Goal: Information Seeking & Learning: Learn about a topic

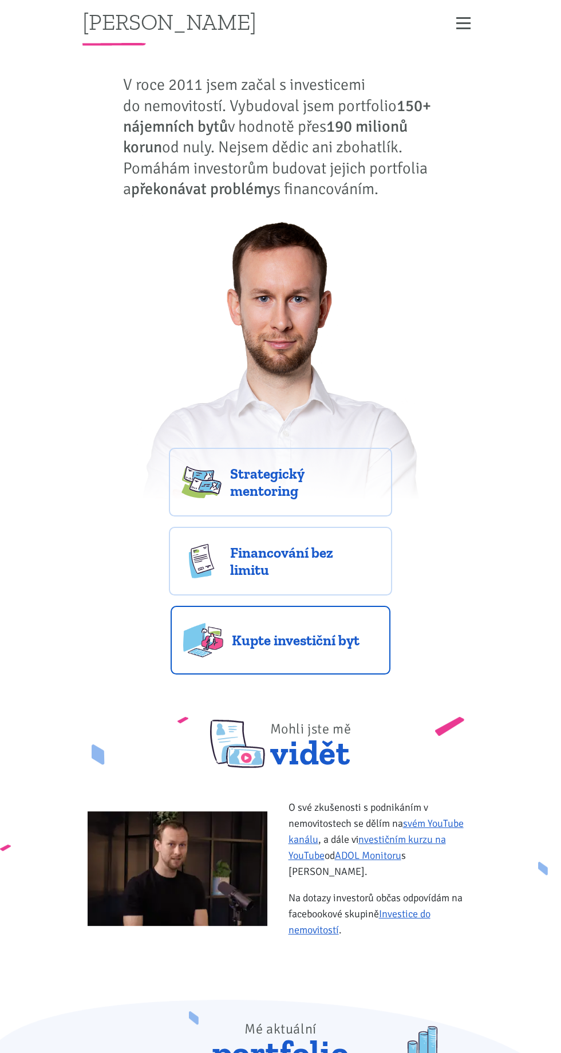
click at [329, 651] on link "Kupte investiční byt" at bounding box center [281, 640] width 220 height 69
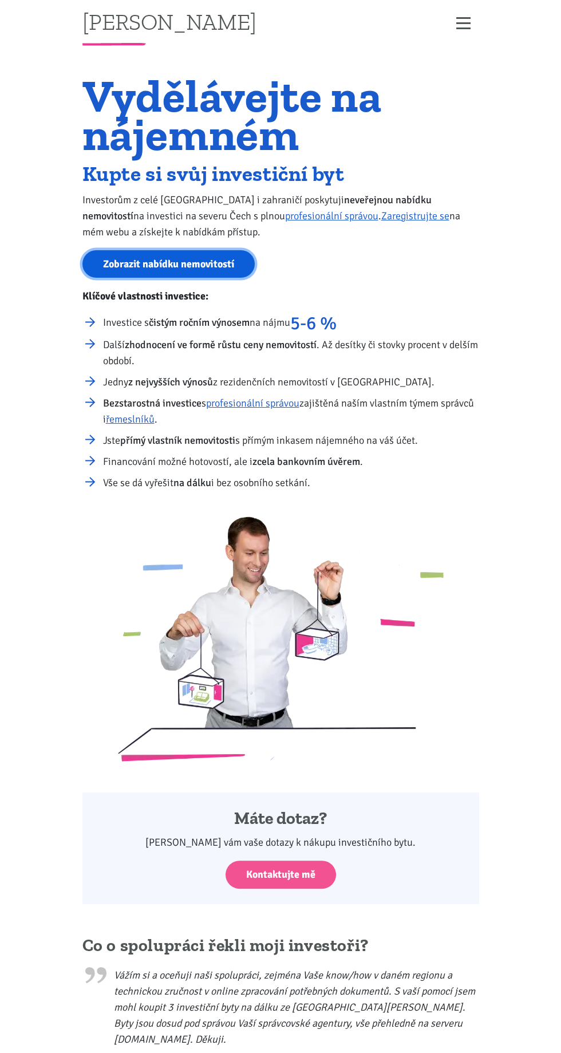
click at [220, 265] on link "Zobrazit nabídku nemovitostí" at bounding box center [168, 264] width 172 height 28
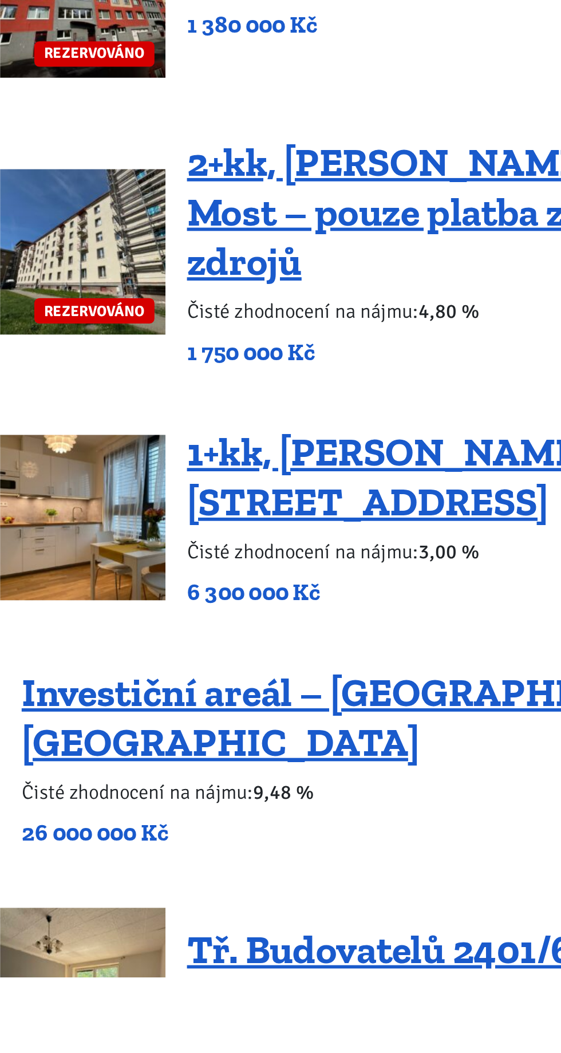
scroll to position [287, 0]
